Goal: Find specific page/section: Find specific page/section

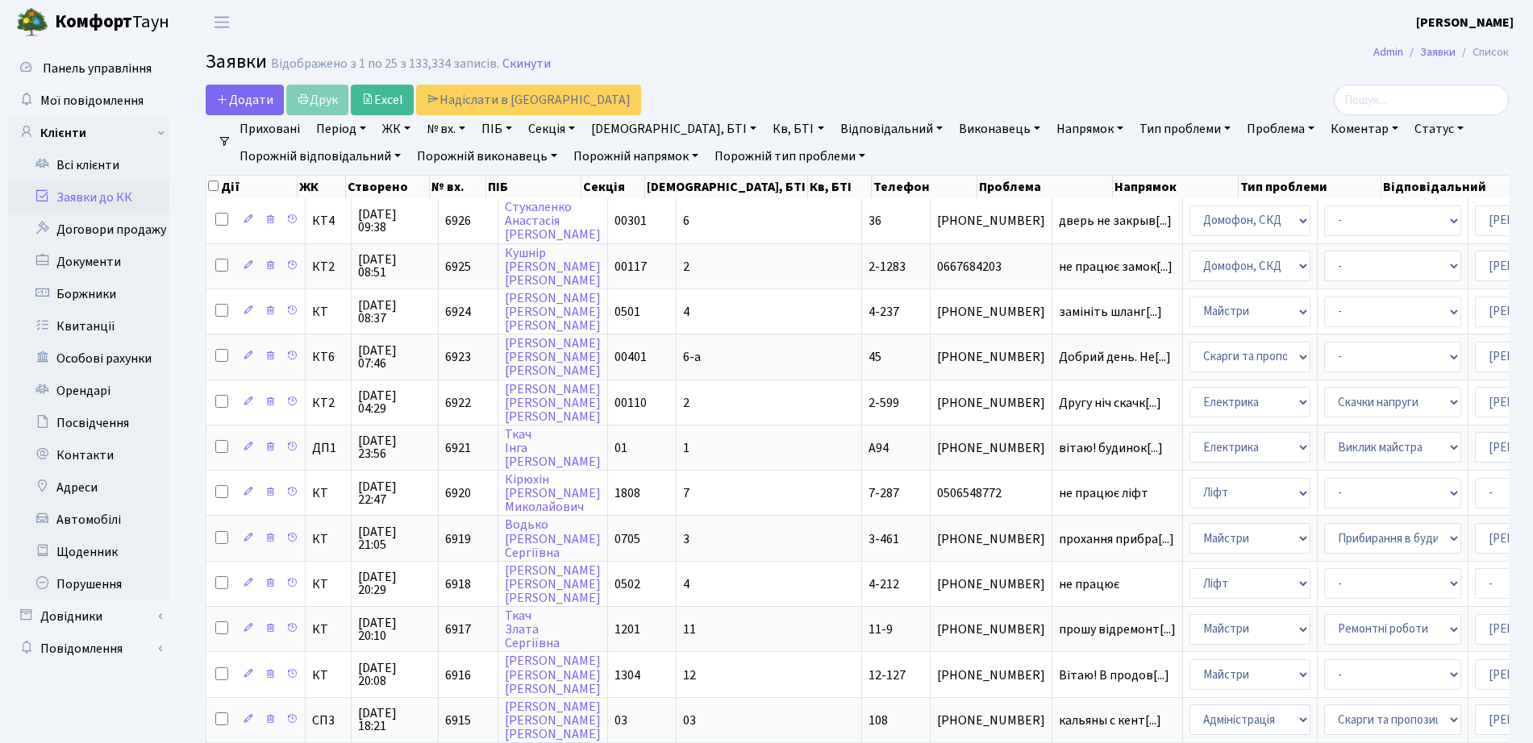
select select "25"
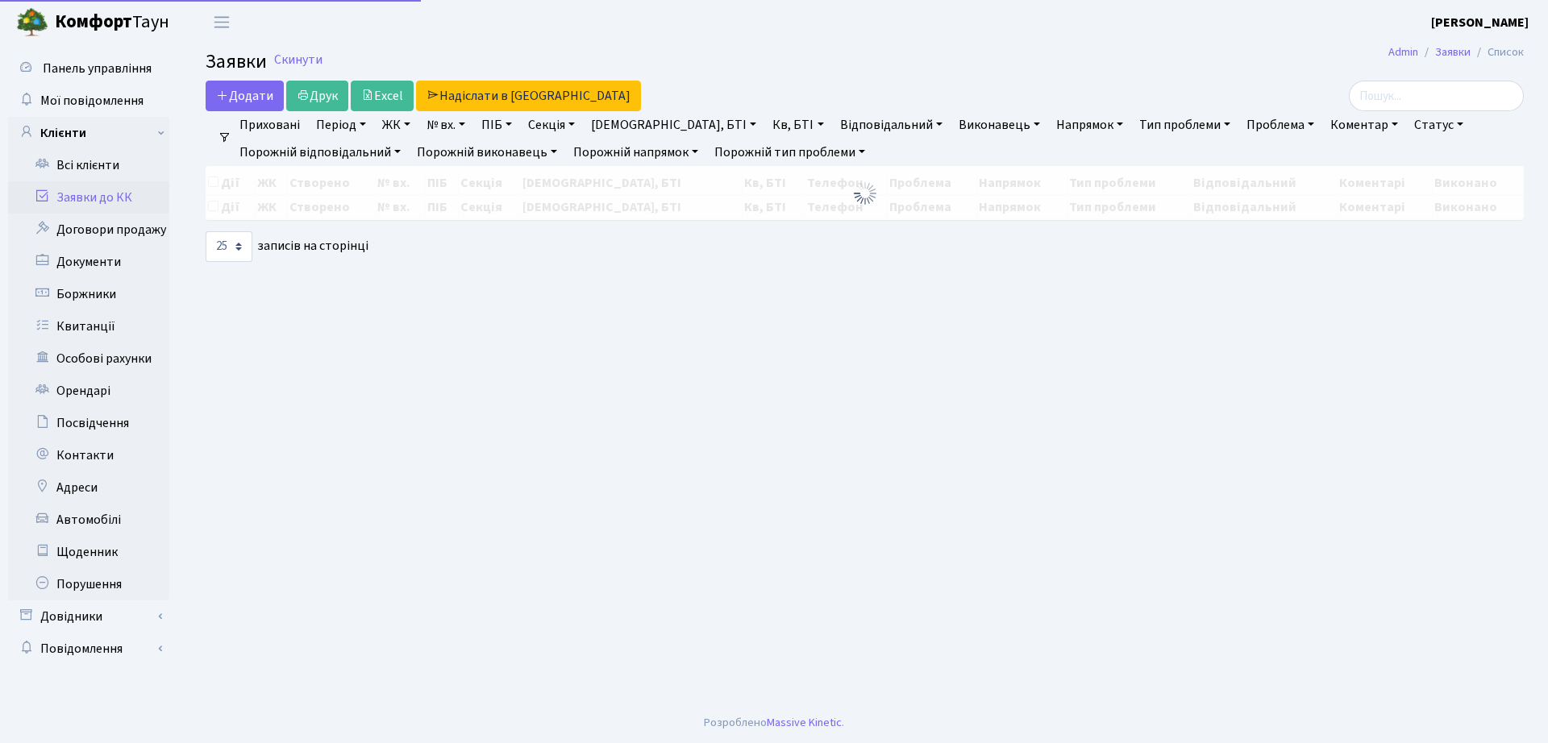
select select "25"
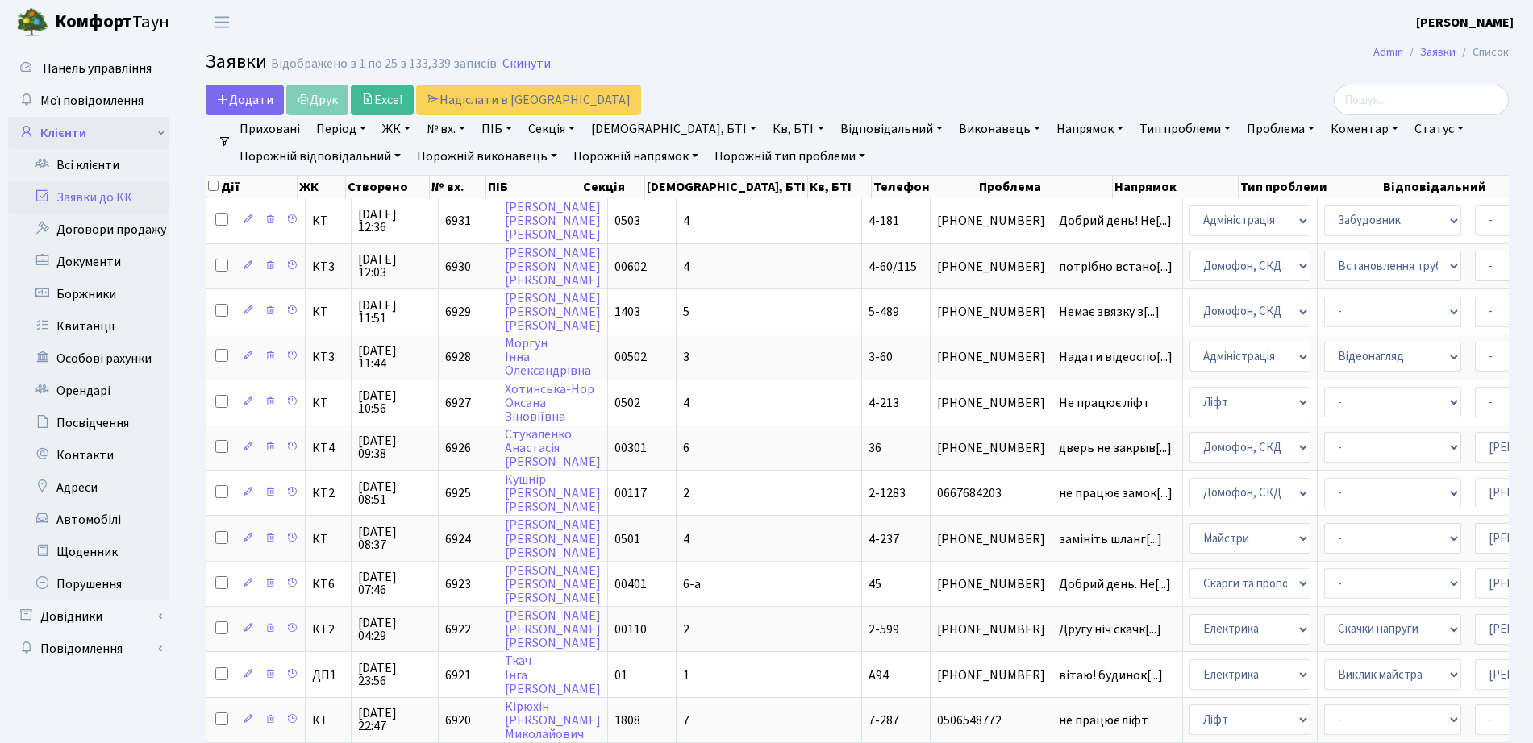
click at [94, 131] on link "Клієнти" at bounding box center [88, 133] width 161 height 32
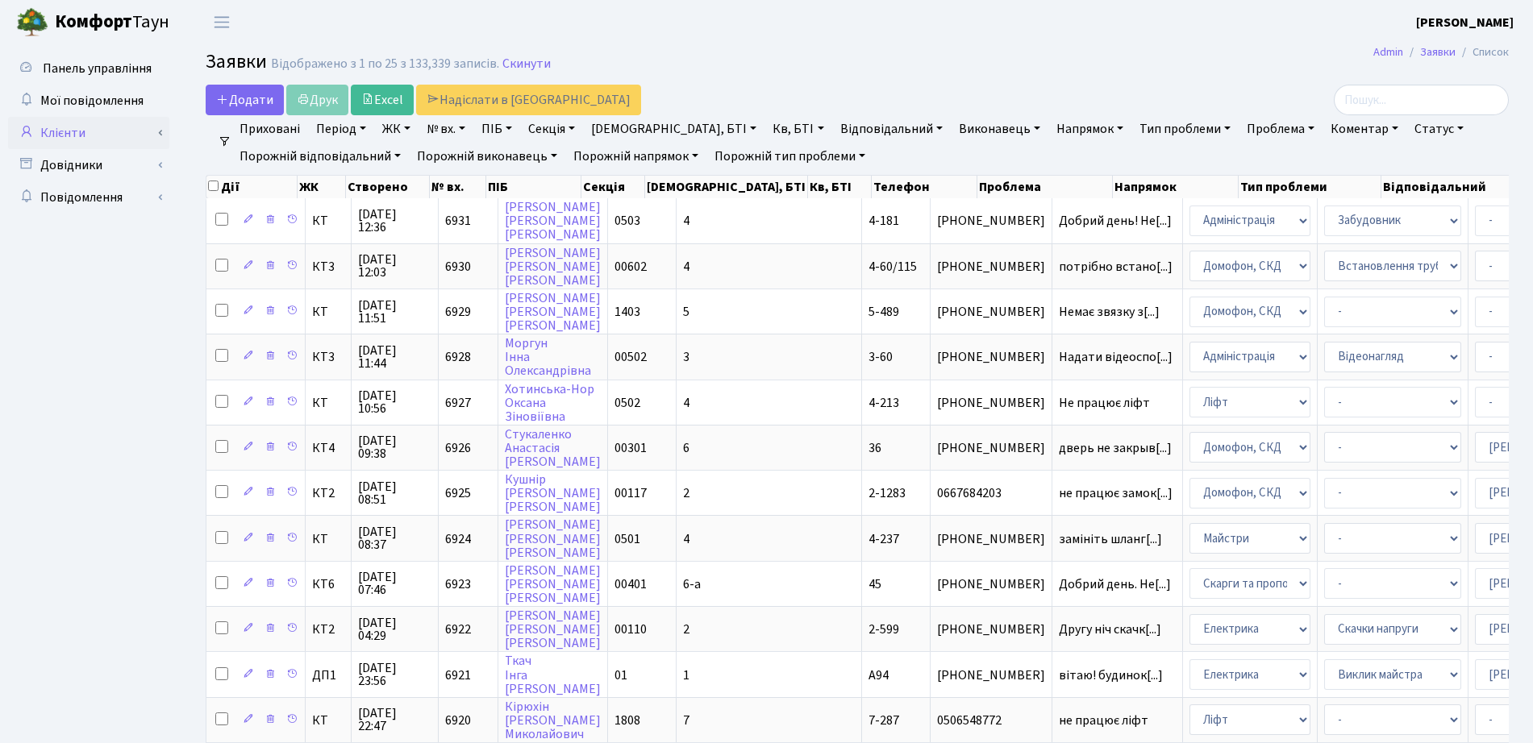
click at [81, 128] on link "Клієнти" at bounding box center [88, 133] width 161 height 32
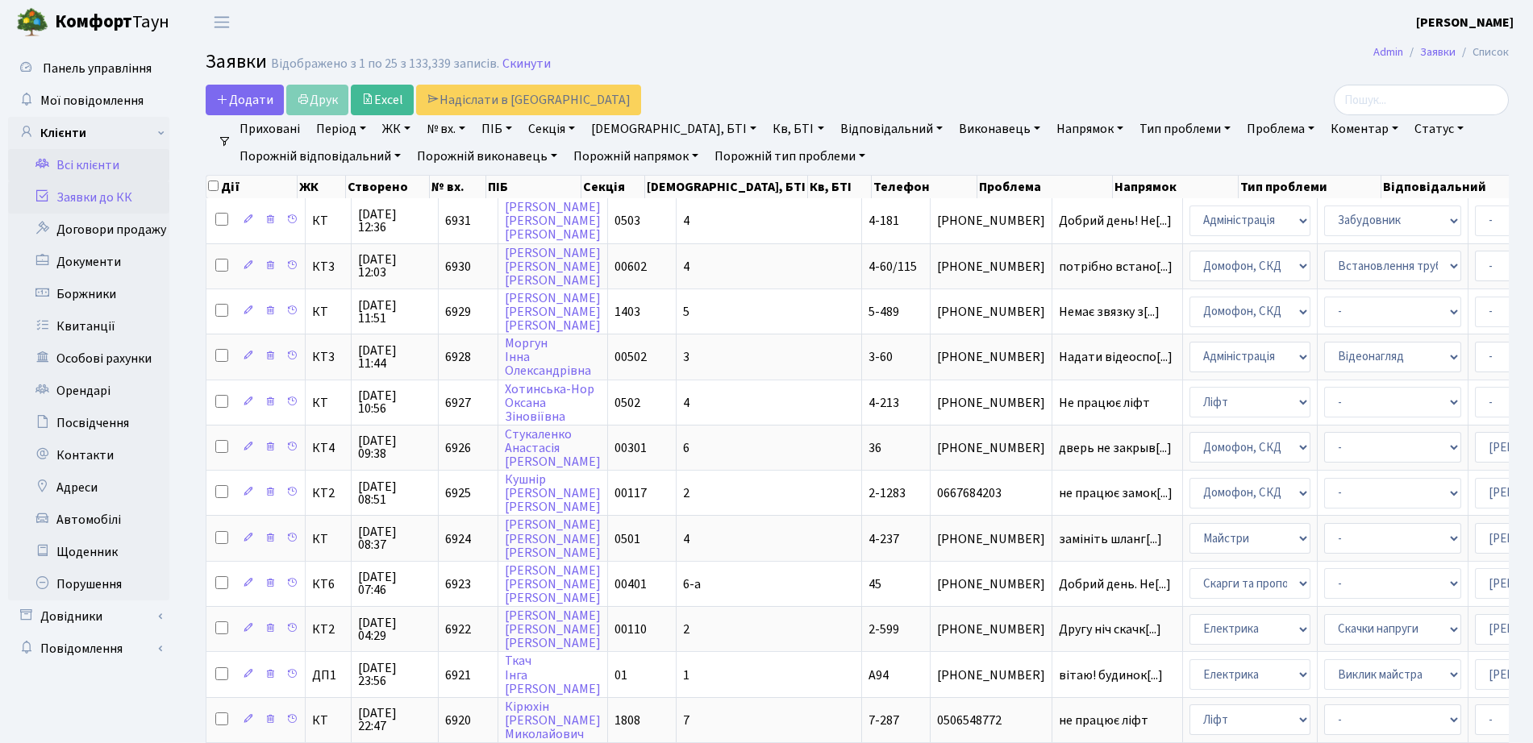
click at [89, 177] on link "Всі клієнти" at bounding box center [88, 165] width 161 height 32
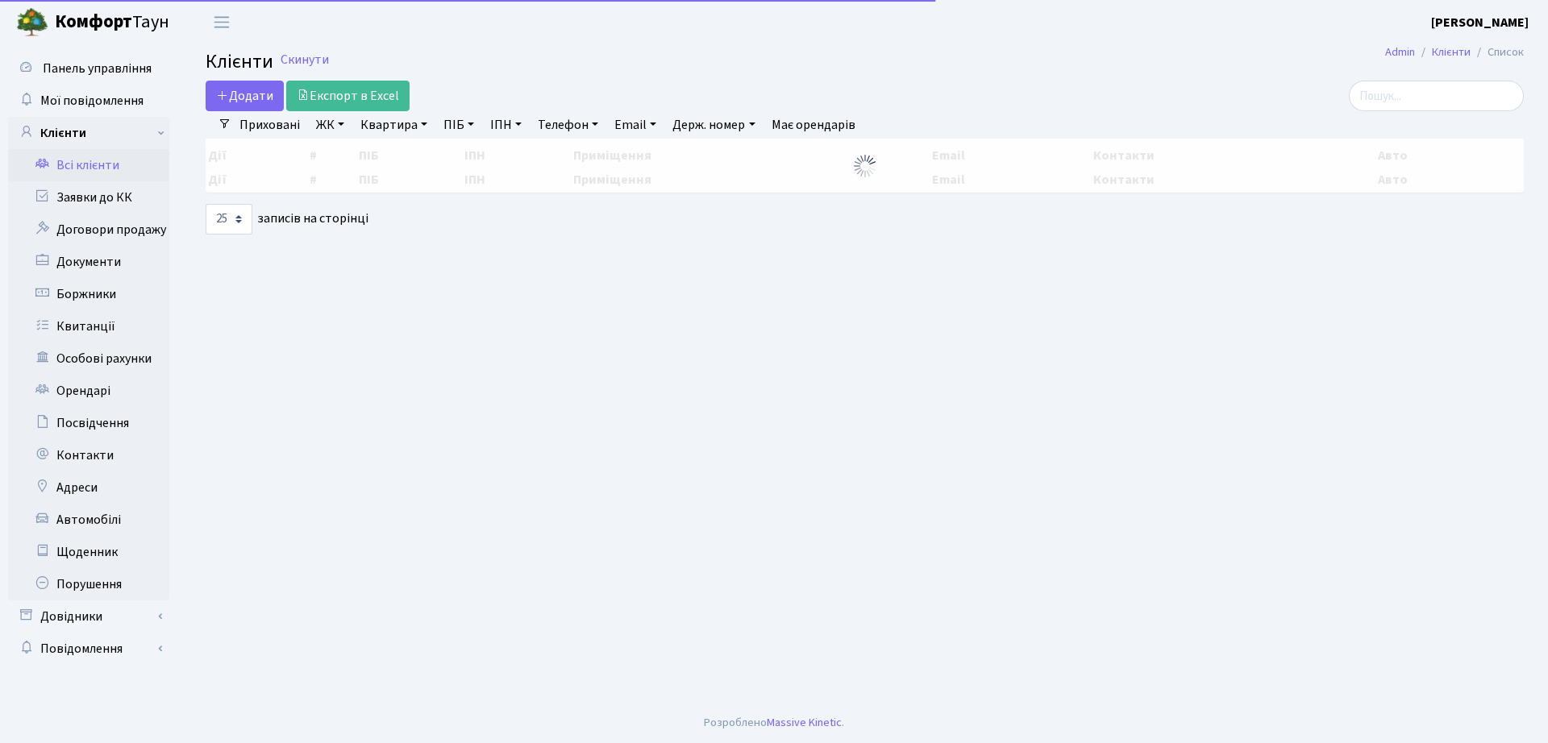
select select "25"
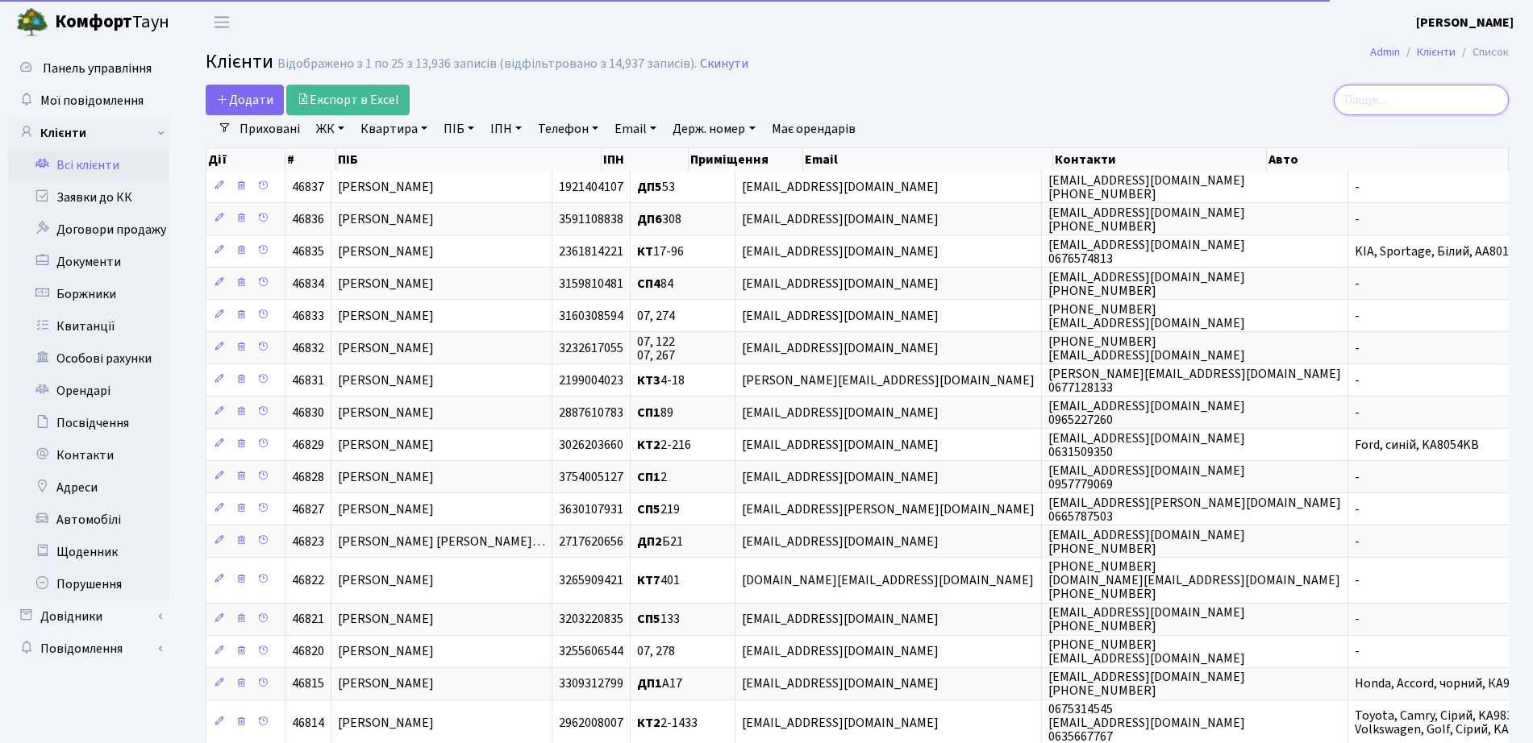
click at [1418, 106] on input "search" at bounding box center [1421, 100] width 175 height 31
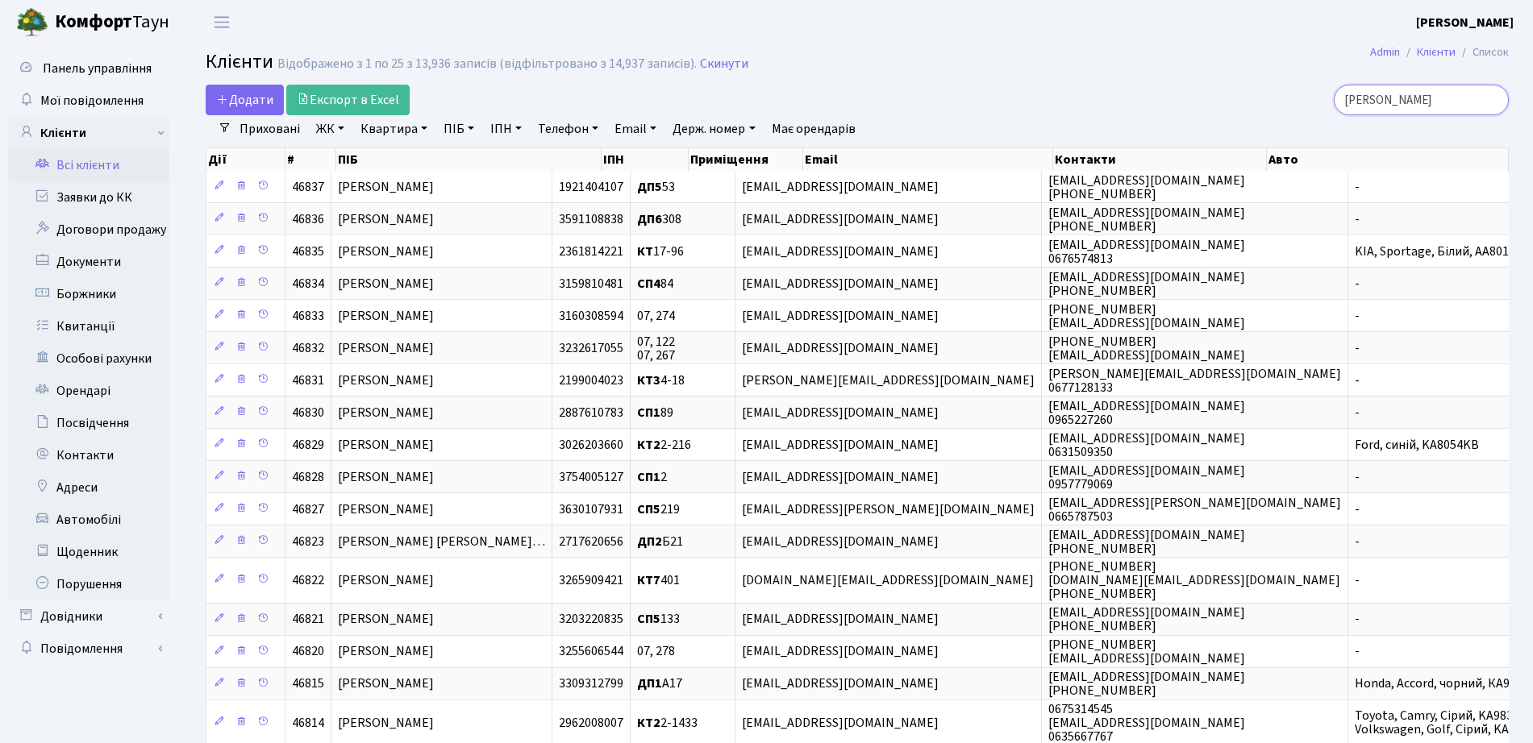
type input "гусак"
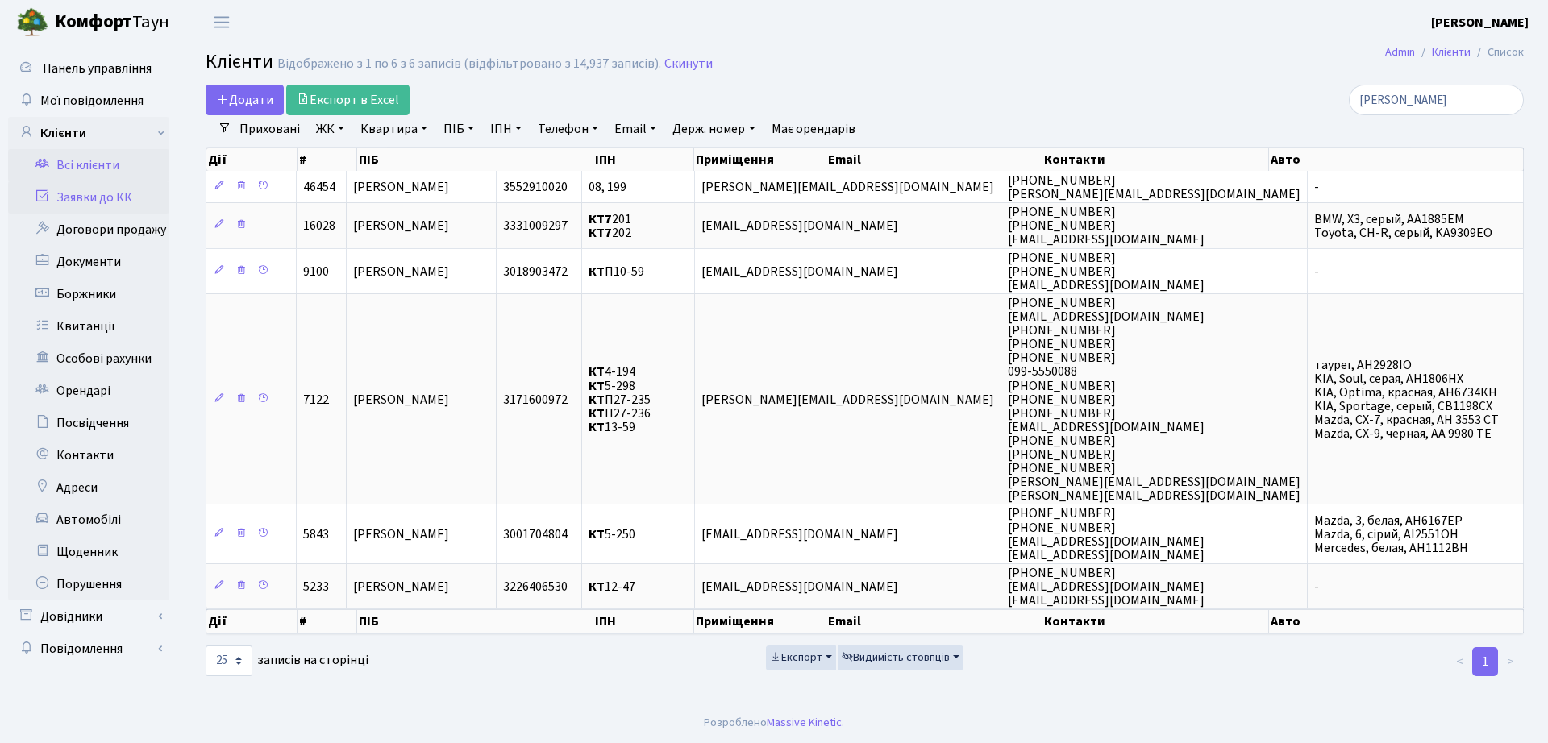
click at [140, 204] on link "Заявки до КК" at bounding box center [88, 197] width 161 height 32
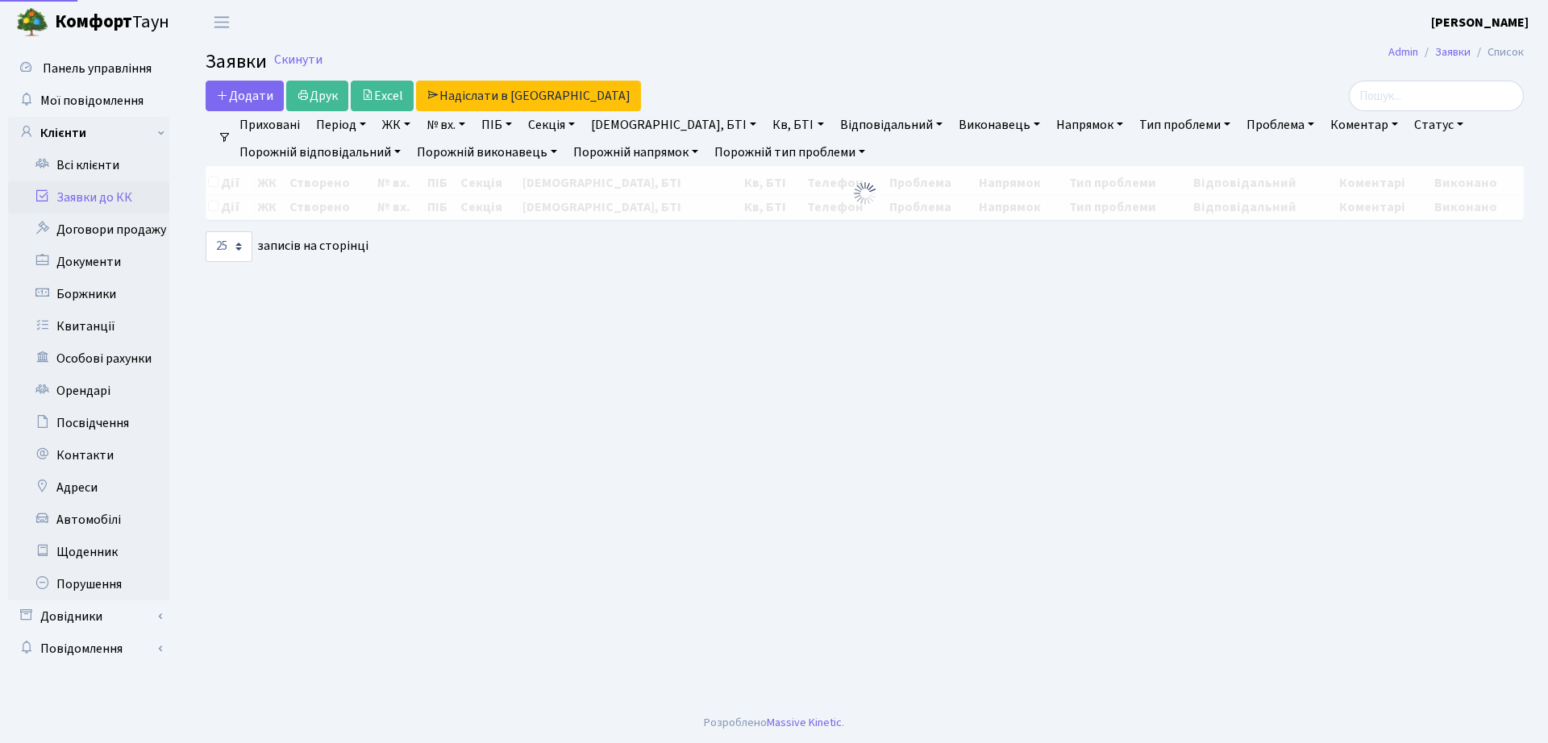
select select "25"
